Goal: Find specific page/section: Find specific page/section

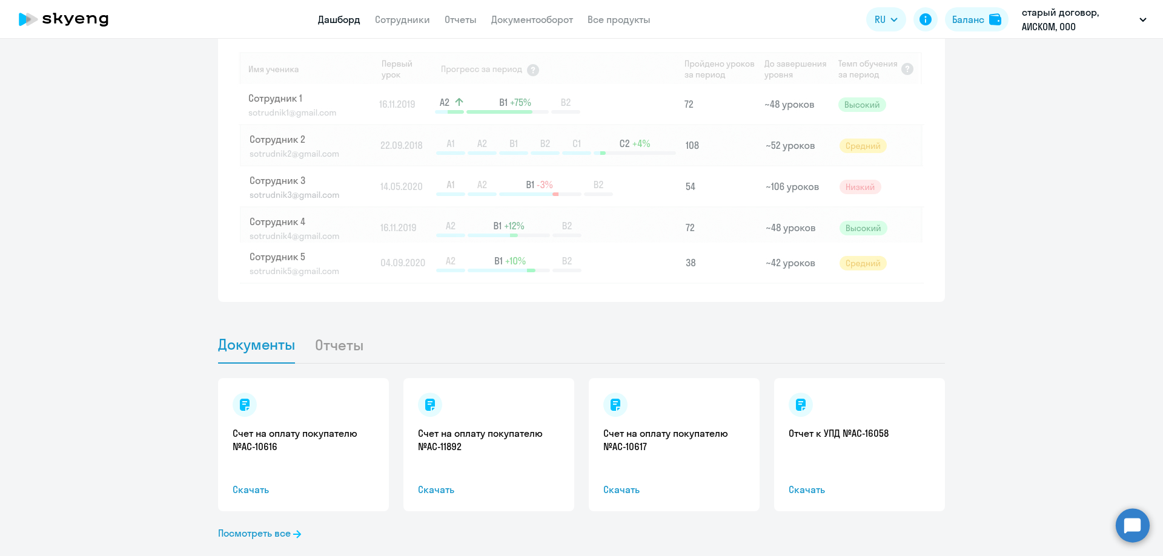
scroll to position [1022, 0]
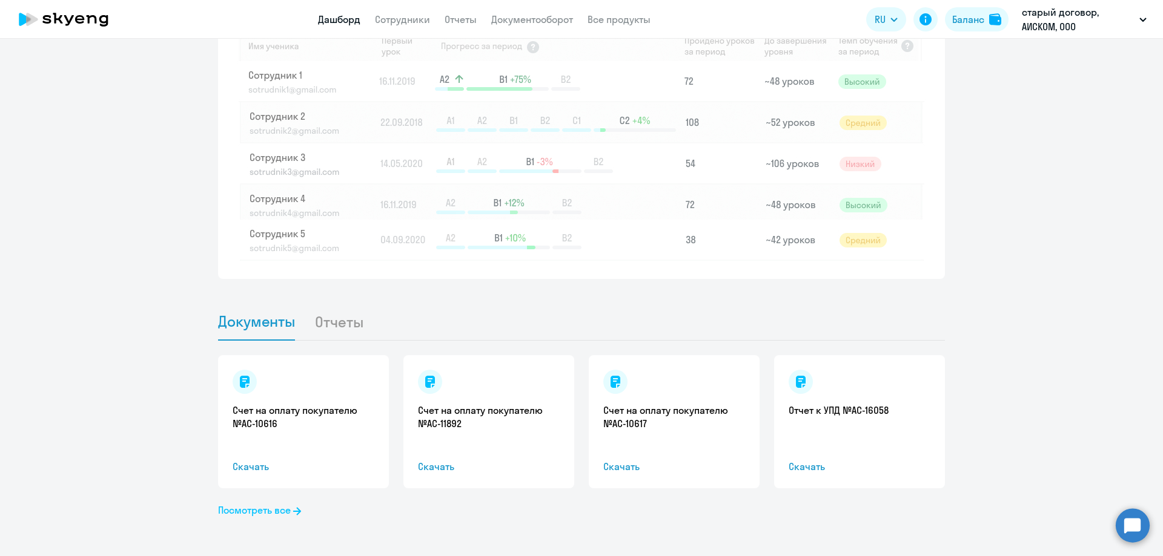
click at [248, 505] on link "Посмотреть все" at bounding box center [259, 510] width 83 height 15
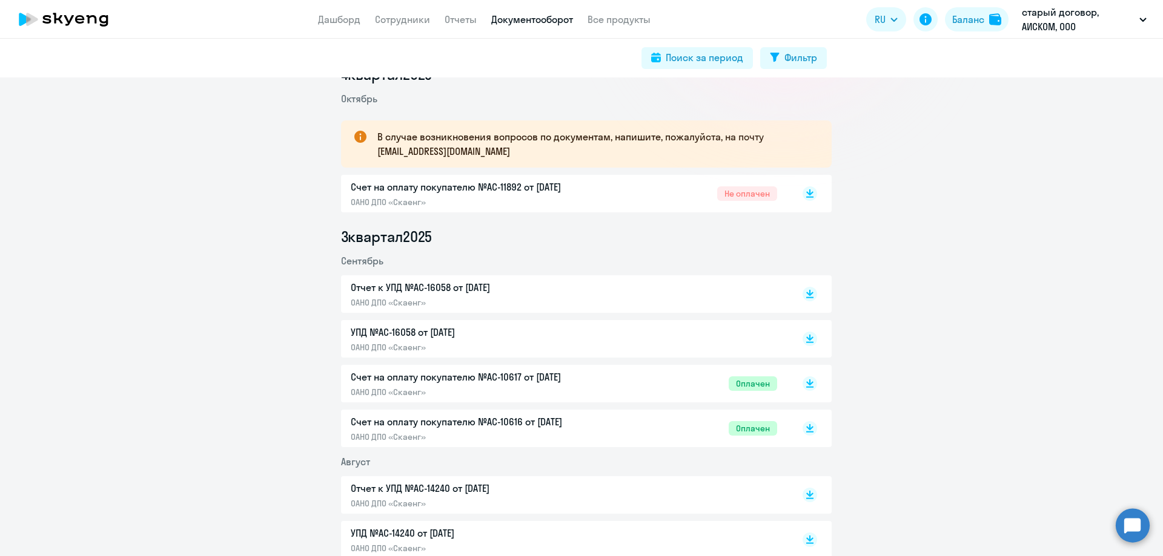
scroll to position [180, 0]
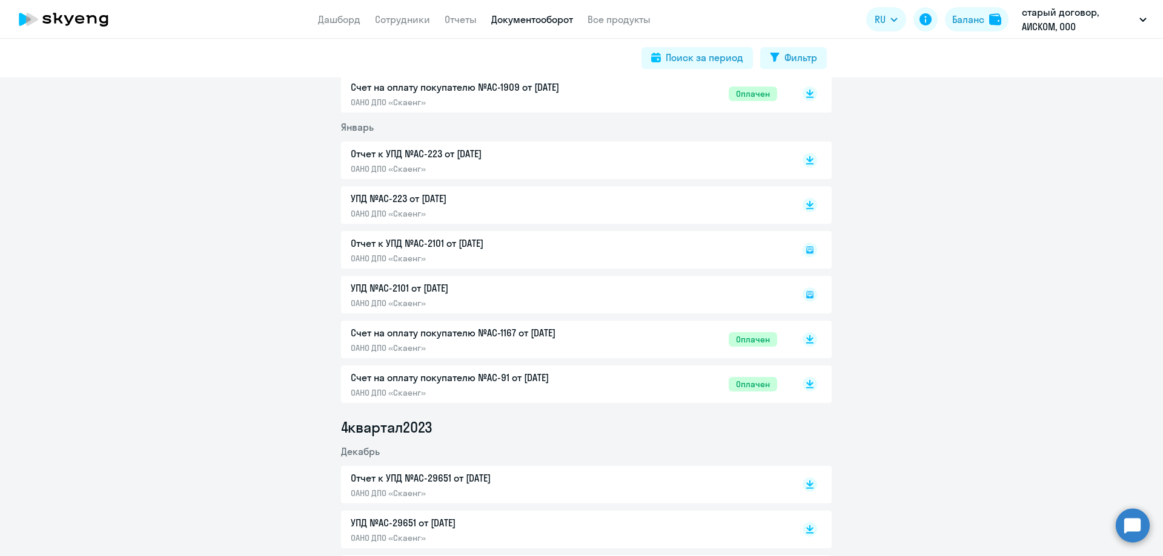
scroll to position [4359, 0]
click at [1043, 59] on li "Постоплата 2025, АИСКОМ, ООО" at bounding box center [1073, 56] width 157 height 30
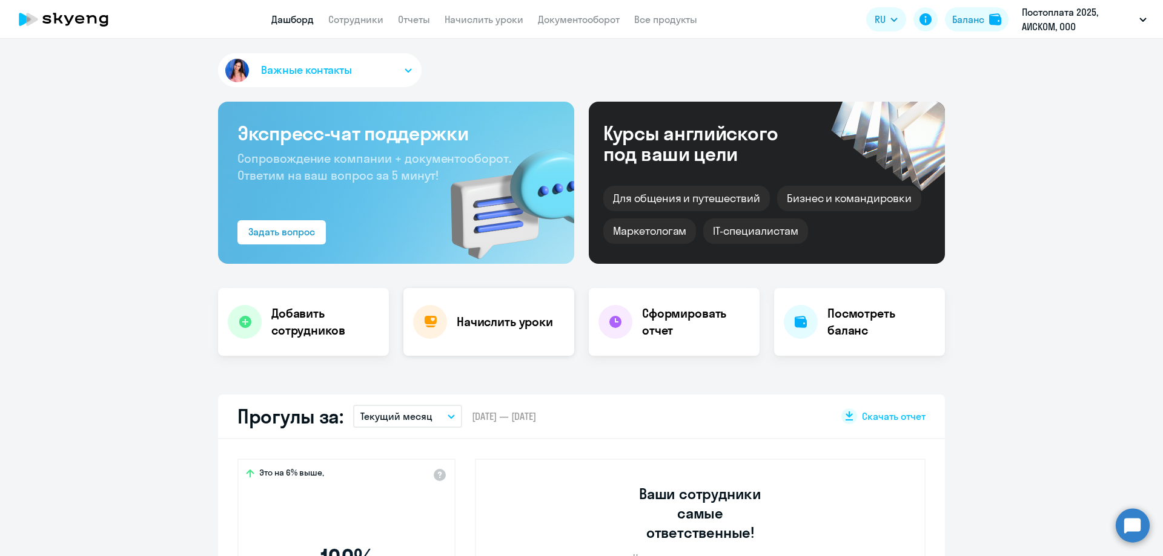
select select "30"
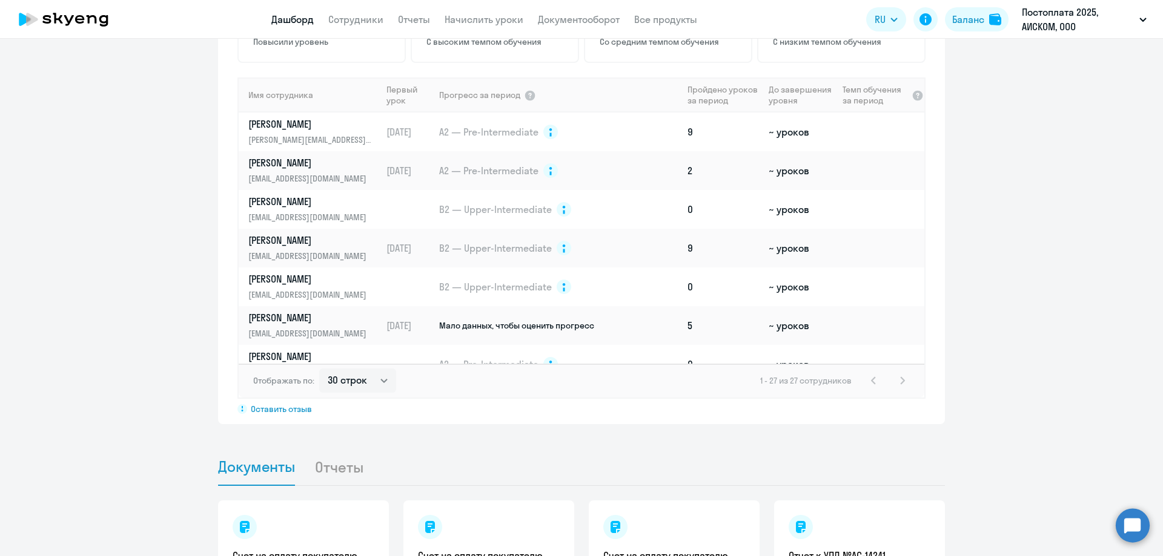
scroll to position [981, 0]
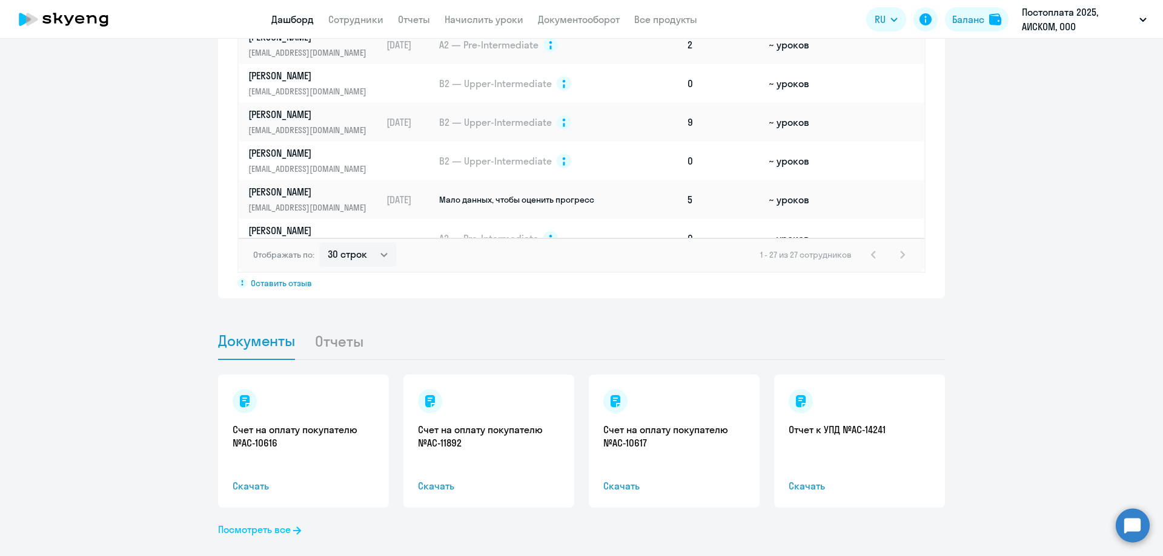
click at [223, 523] on link "Посмотреть все" at bounding box center [259, 530] width 83 height 15
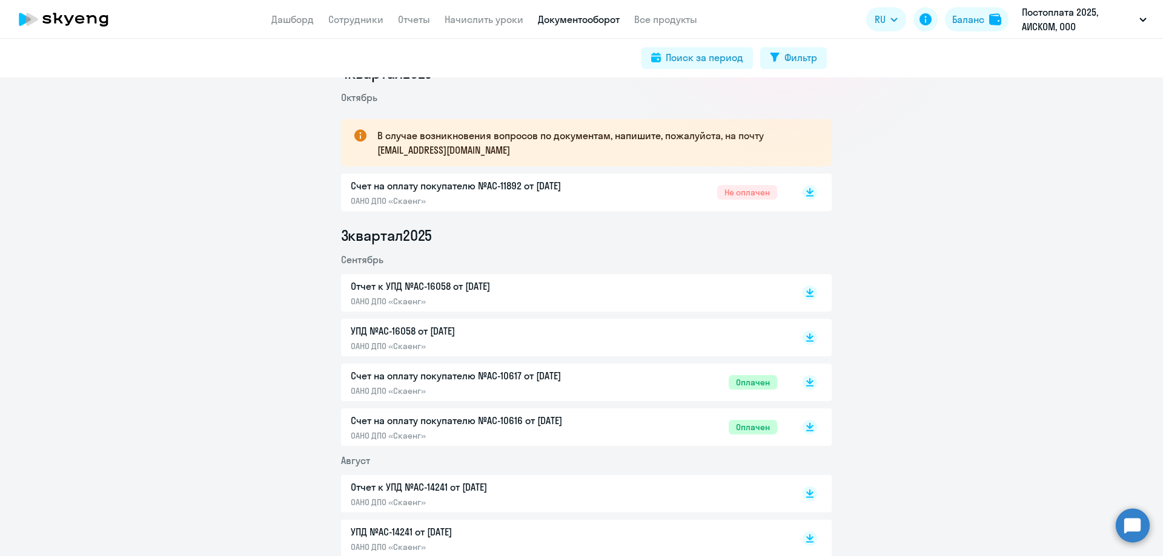
scroll to position [181, 0]
